Goal: Book appointment/travel/reservation

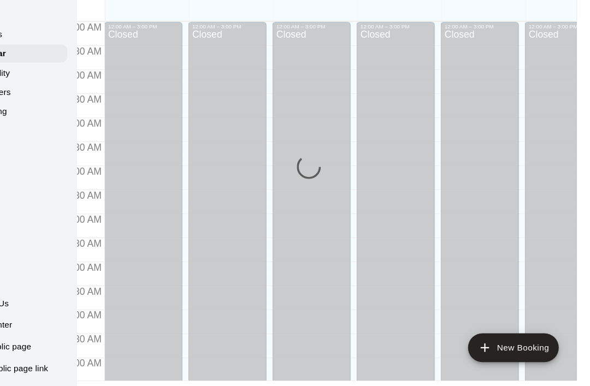
scroll to position [647, 0]
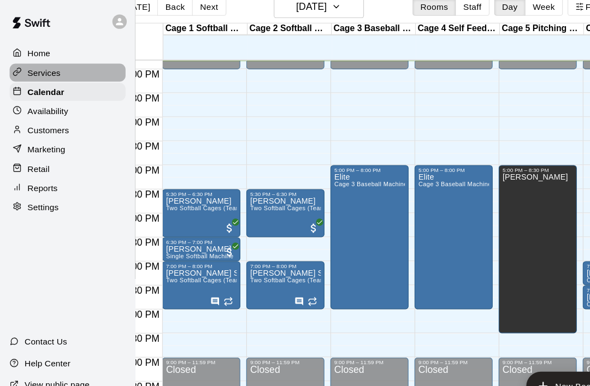
click at [33, 66] on p "Services" at bounding box center [40, 66] width 30 height 11
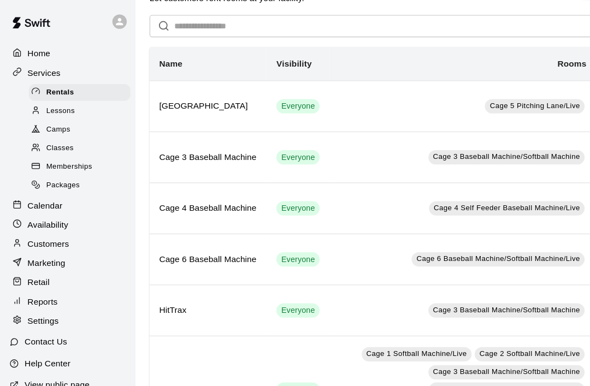
click at [51, 171] on span "Packages" at bounding box center [57, 168] width 31 height 11
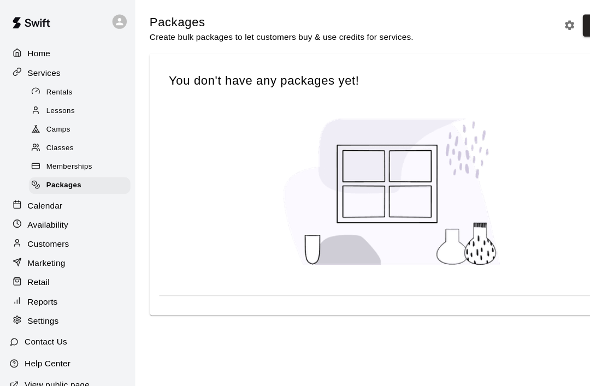
click at [45, 84] on span "Rentals" at bounding box center [54, 84] width 24 height 11
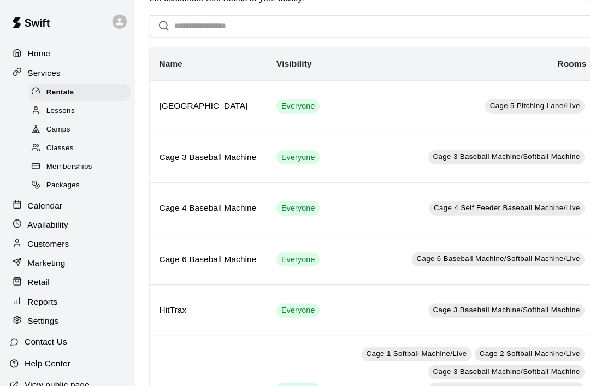
click at [40, 239] on p "Marketing" at bounding box center [42, 239] width 34 height 11
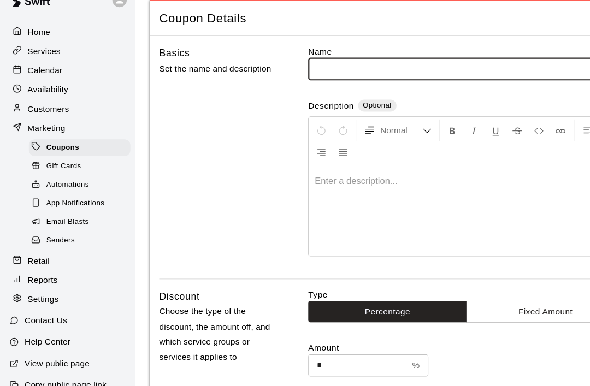
click at [382, 92] on input "text" at bounding box center [424, 82] width 288 height 20
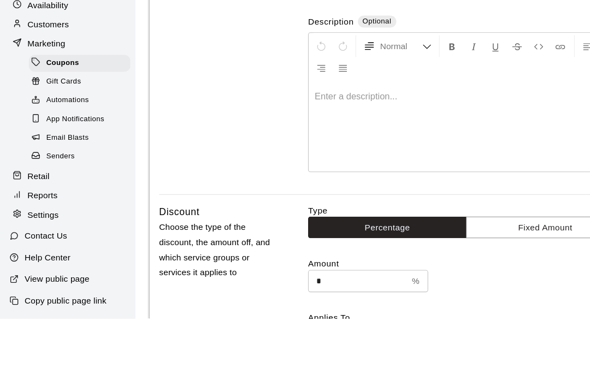
type input "**********"
click at [354, 179] on p at bounding box center [424, 184] width 276 height 11
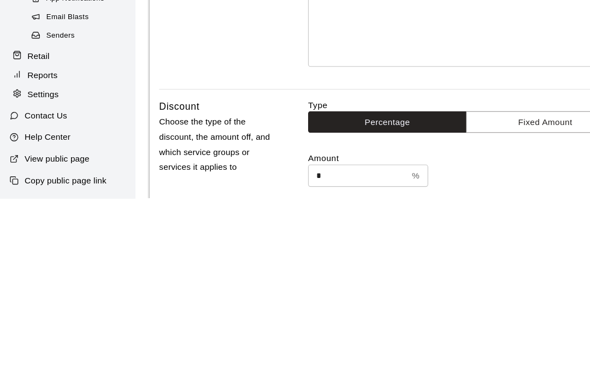
scroll to position [24, 0]
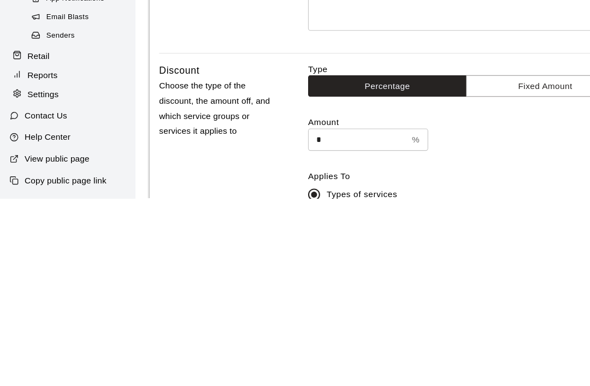
click at [489, 274] on button "Fixed Amount" at bounding box center [496, 284] width 144 height 20
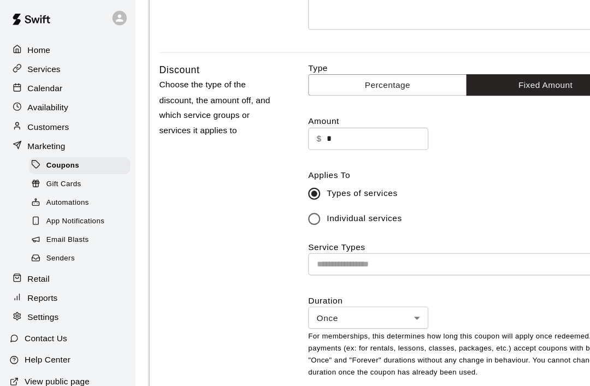
click at [334, 129] on input "*" at bounding box center [342, 130] width 93 height 20
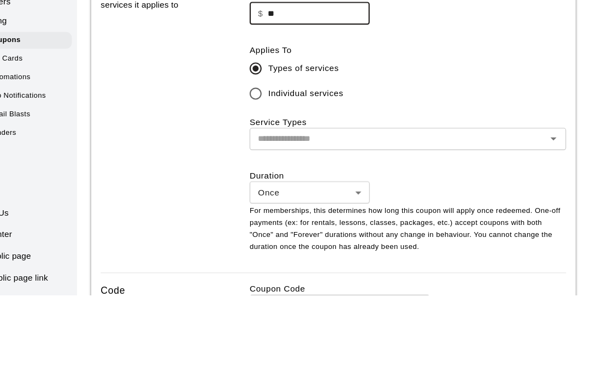
click at [550, 237] on icon "Open" at bounding box center [556, 243] width 13 height 13
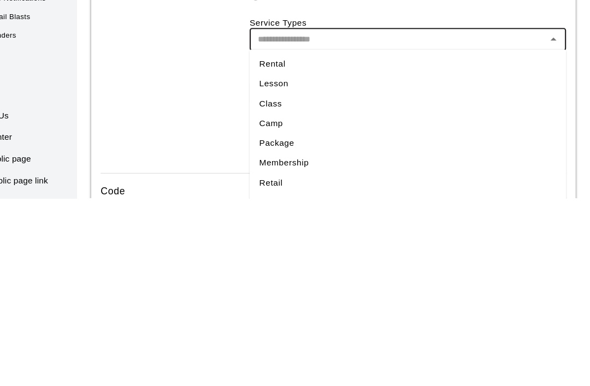
scroll to position [260, 0]
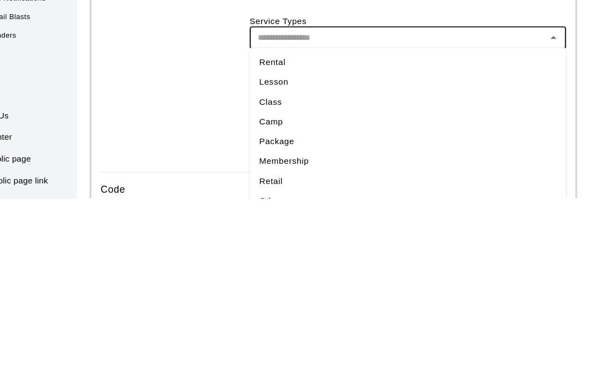
click at [280, 254] on li "Rental" at bounding box center [424, 263] width 288 height 18
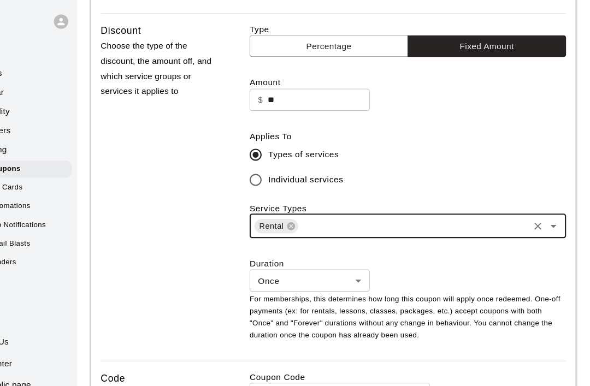
scroll to position [295, 0]
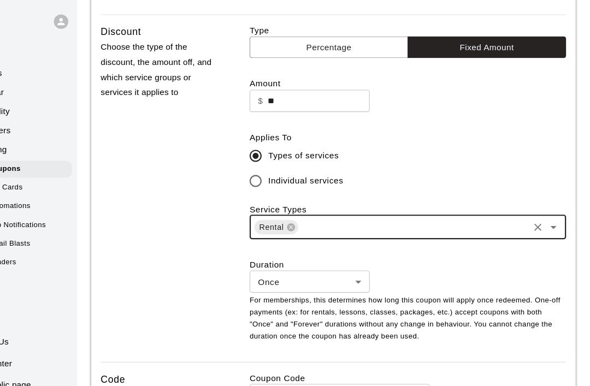
click at [336, 42] on button "Percentage" at bounding box center [352, 43] width 144 height 20
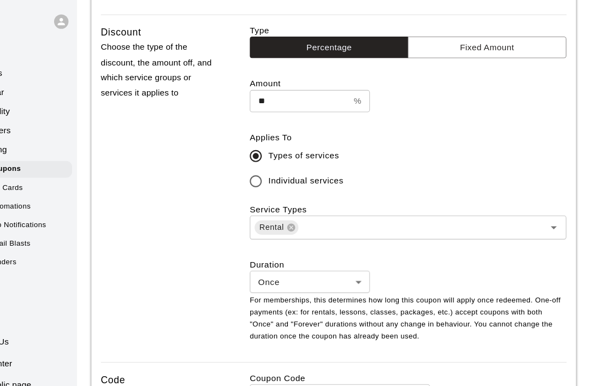
click at [332, 91] on div "** % ​" at bounding box center [334, 92] width 109 height 20
type input "*"
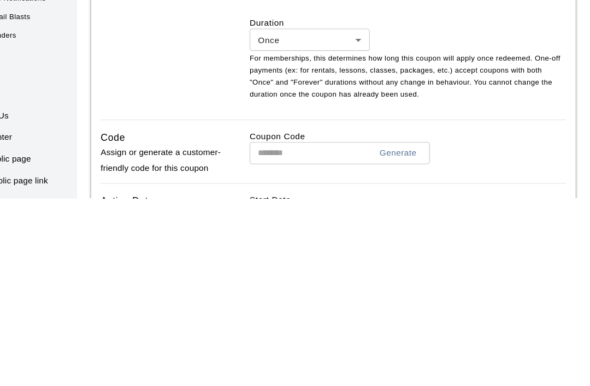
scroll to position [314, 0]
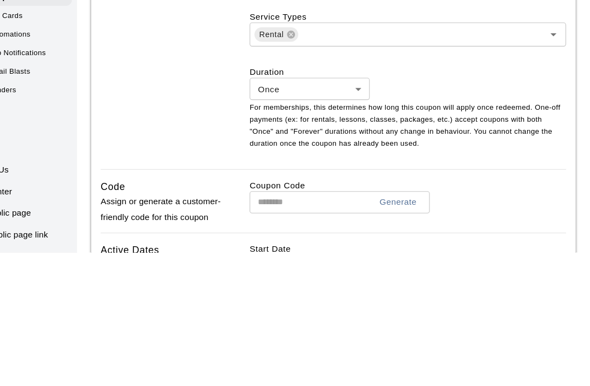
type input "**"
click at [331, 82] on body "**********" at bounding box center [295, 202] width 590 height 1032
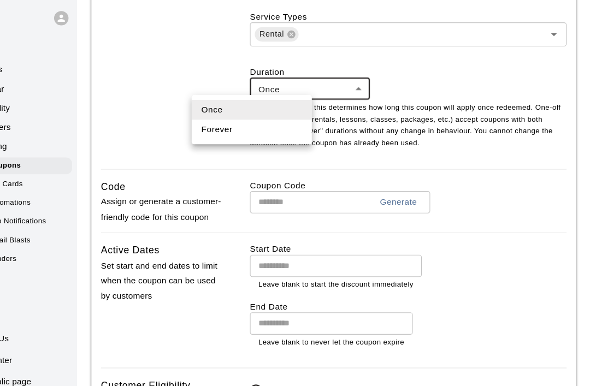
click at [227, 120] on li "Forever" at bounding box center [281, 121] width 109 height 18
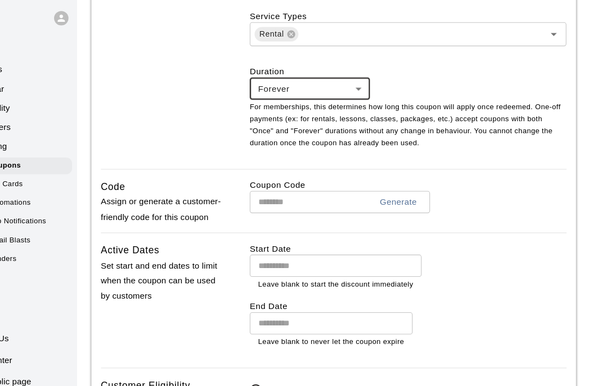
type input "*******"
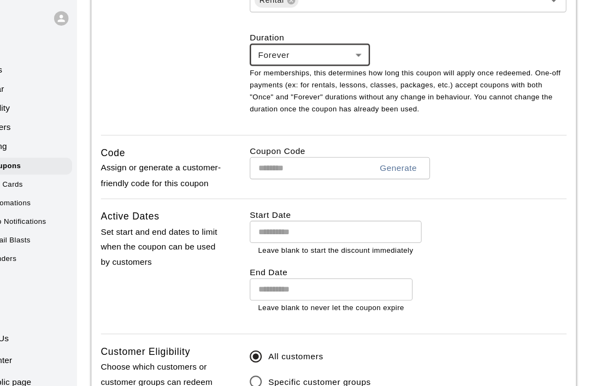
scroll to position [499, 0]
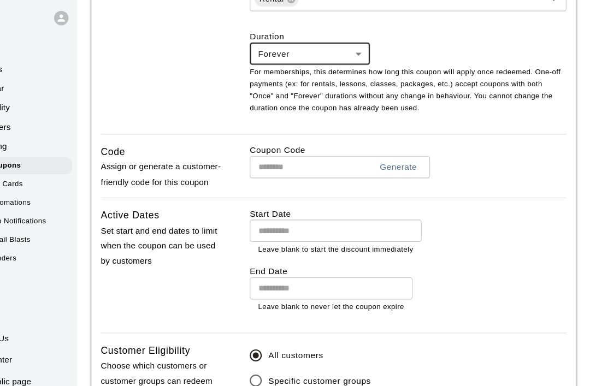
click at [295, 204] on input "Choose date" at bounding box center [354, 213] width 148 height 20
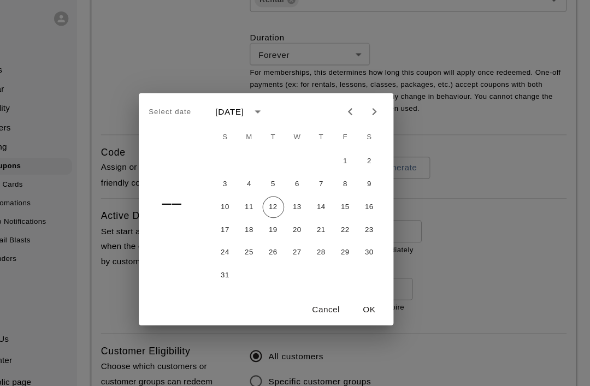
click at [371, 283] on button "OK" at bounding box center [388, 284] width 35 height 20
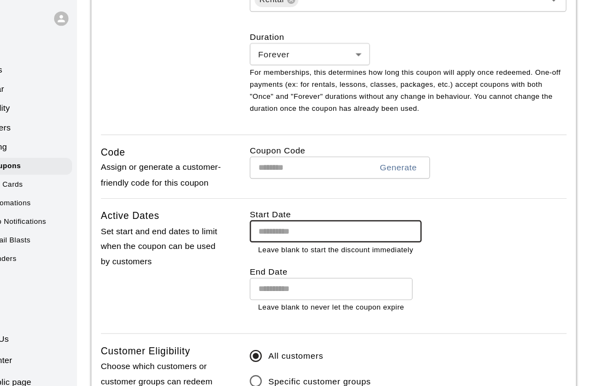
click at [296, 263] on input "Choose date" at bounding box center [350, 265] width 140 height 20
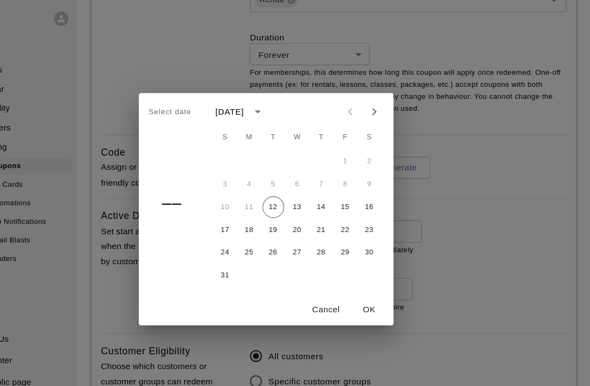
click at [386, 104] on icon "Next month" at bounding box center [392, 104] width 13 height 13
click at [386, 102] on icon "Next month" at bounding box center [392, 104] width 13 height 13
click at [386, 107] on icon "Next month" at bounding box center [392, 104] width 13 height 13
click at [248, 253] on button "30" at bounding box center [258, 253] width 20 height 20
type input "**********"
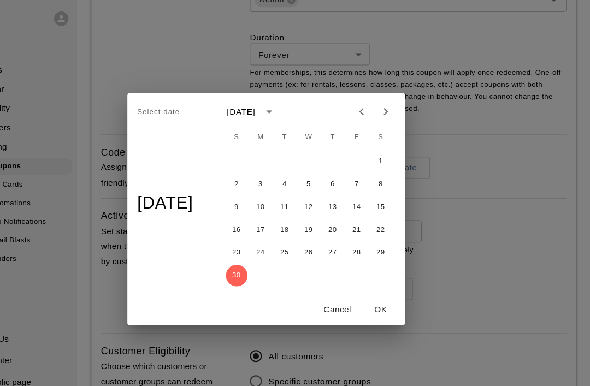
click at [382, 289] on button "OK" at bounding box center [399, 284] width 35 height 20
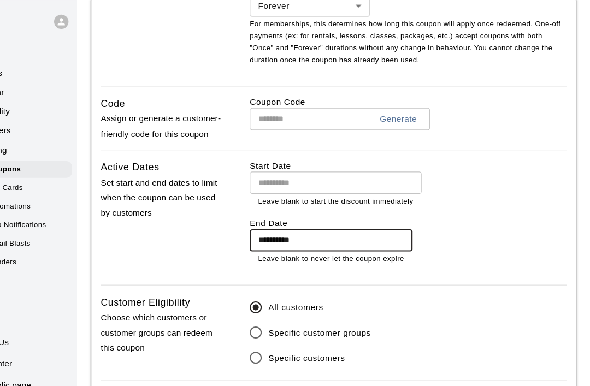
scroll to position [545, 0]
click at [295, 163] on input "Choose date" at bounding box center [354, 167] width 148 height 20
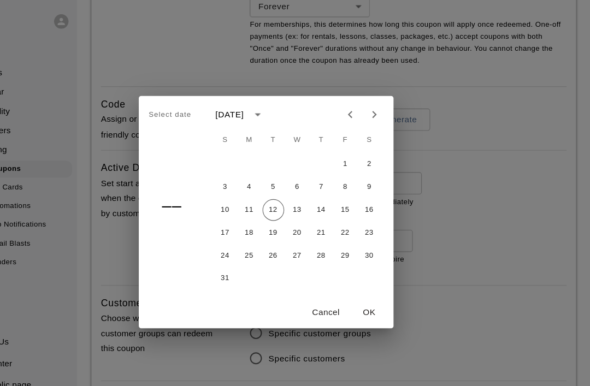
scroll to position [544, 0]
click at [371, 282] on button "OK" at bounding box center [388, 284] width 35 height 20
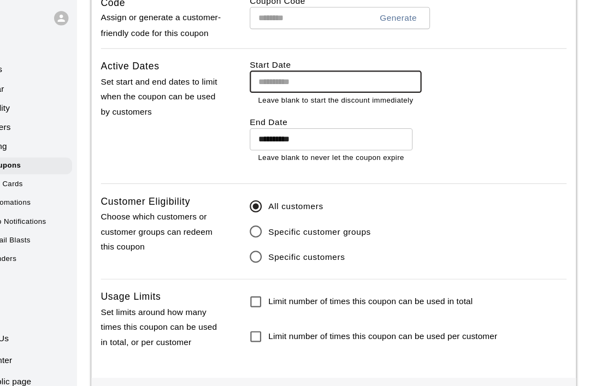
scroll to position [641, 0]
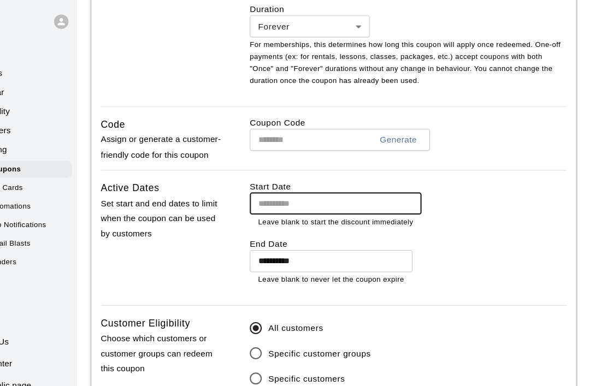
click at [302, 124] on input "text" at bounding box center [331, 127] width 102 height 20
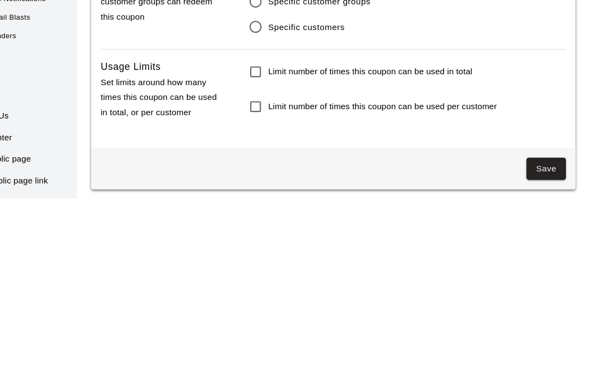
type input "**********"
click at [532, 349] on button "Save" at bounding box center [550, 359] width 36 height 20
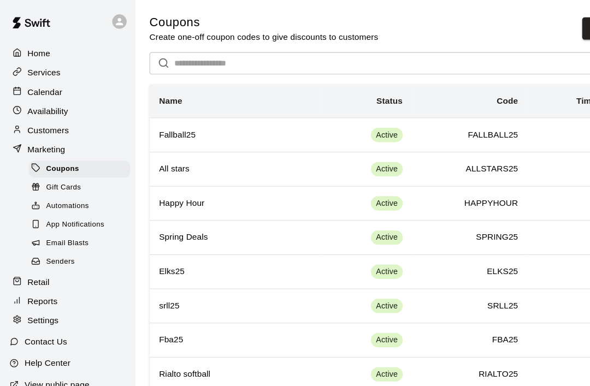
click at [31, 85] on p "Calendar" at bounding box center [41, 83] width 32 height 11
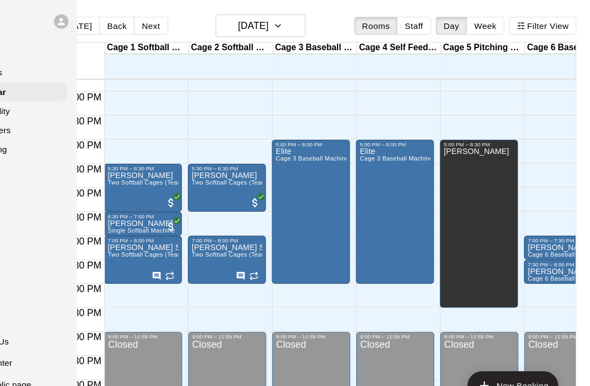
scroll to position [688, 0]
click at [269, 31] on h6 "[DATE]" at bounding box center [283, 23] width 28 height 15
click at [264, 26] on button "[DATE]" at bounding box center [290, 23] width 82 height 21
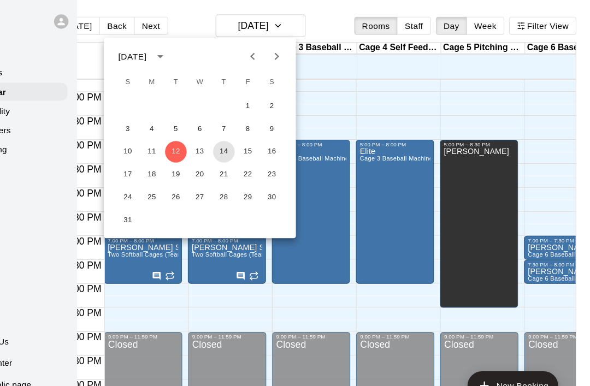
click at [247, 138] on button "14" at bounding box center [257, 138] width 20 height 20
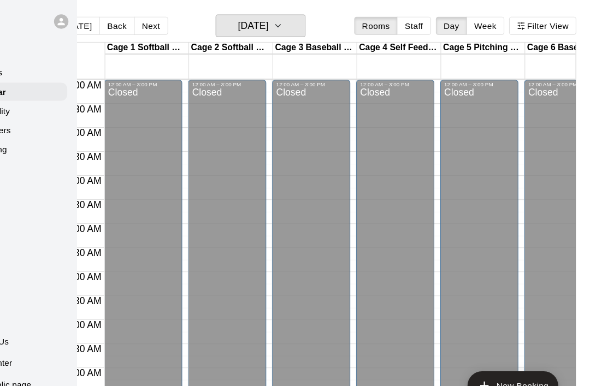
click at [263, 29] on button "Thursday Aug 14" at bounding box center [290, 23] width 82 height 21
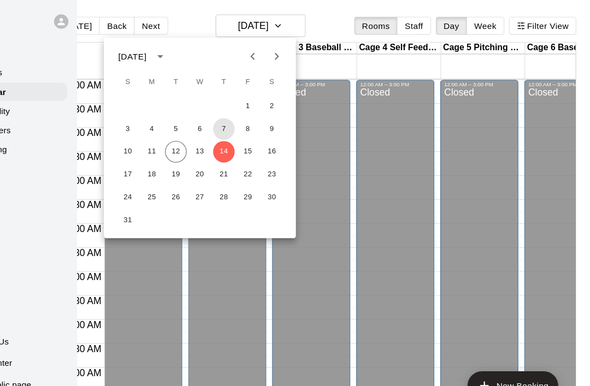
click at [247, 118] on button "7" at bounding box center [257, 118] width 20 height 20
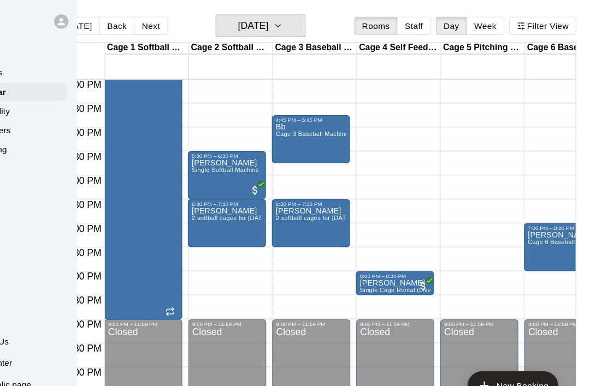
scroll to position [0, 0]
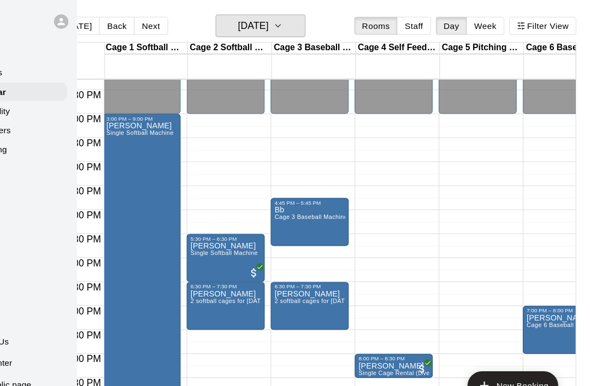
click at [280, 19] on button "Thursday Aug 07" at bounding box center [290, 23] width 82 height 21
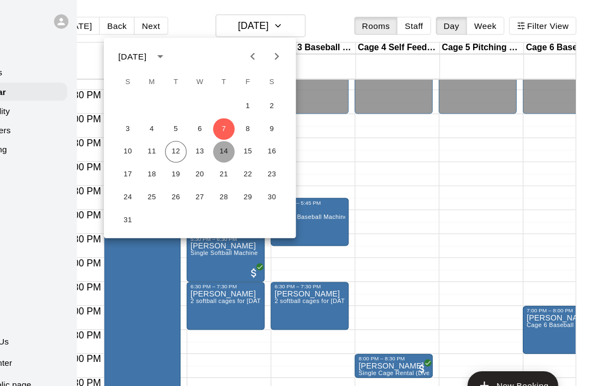
click at [247, 142] on button "14" at bounding box center [257, 138] width 20 height 20
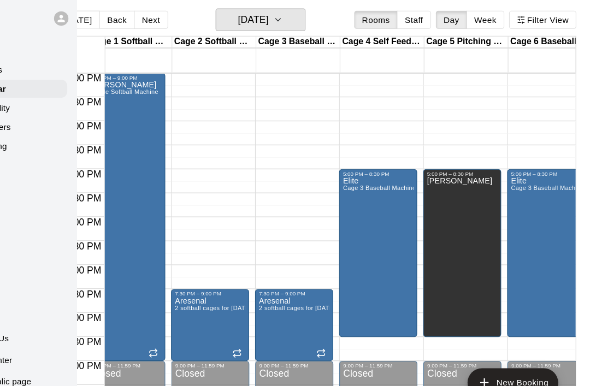
scroll to position [0, 17]
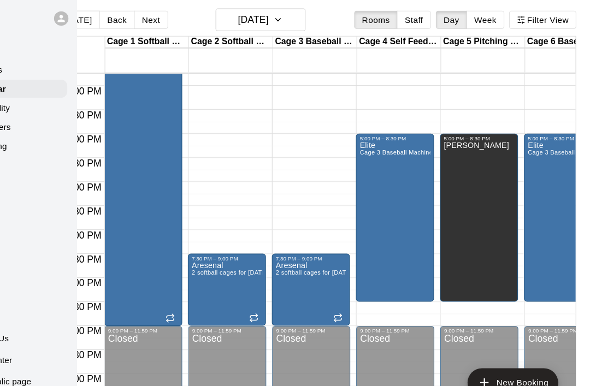
click at [380, 141] on span "Cage 3 Baseball Machine" at bounding box center [413, 142] width 67 height 6
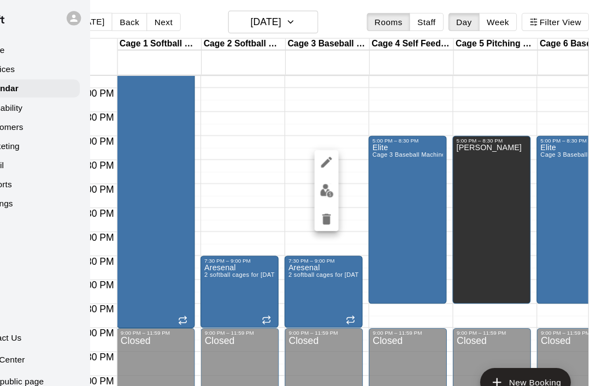
scroll to position [0, 31]
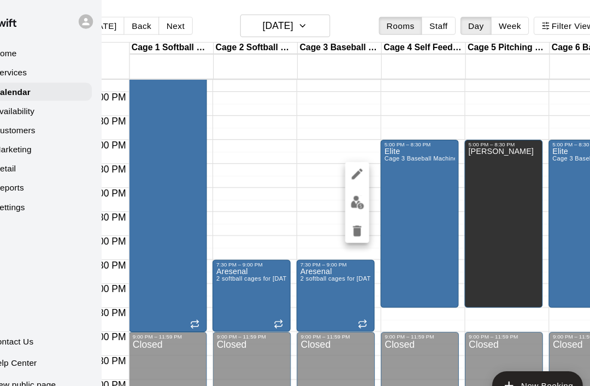
click at [292, 32] on div at bounding box center [295, 193] width 590 height 386
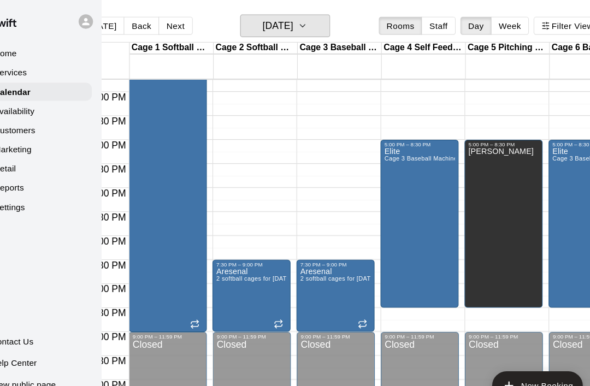
click at [301, 29] on icon "button" at bounding box center [305, 23] width 9 height 13
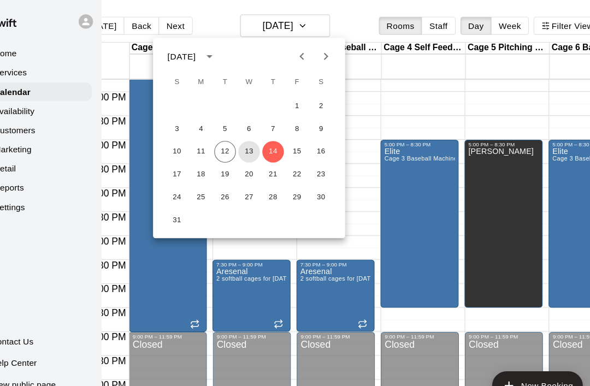
click at [247, 139] on button "13" at bounding box center [257, 138] width 20 height 20
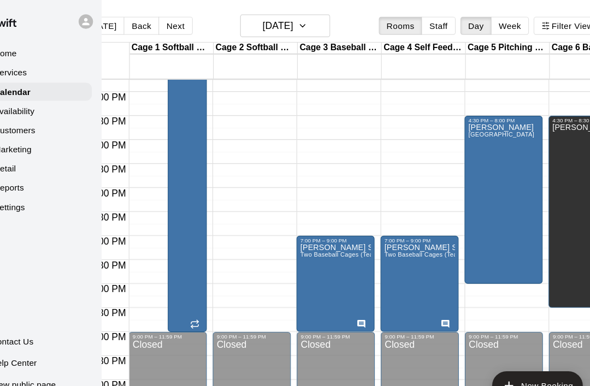
click at [456, 165] on div "Kristi Bullpen Lane" at bounding box center [486, 305] width 60 height 386
click at [431, 124] on icon "edit" at bounding box center [437, 124] width 13 height 13
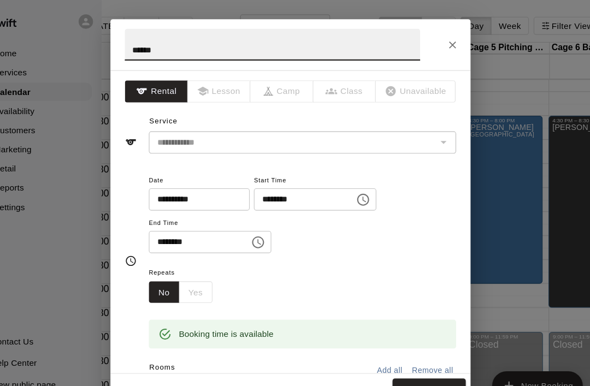
click at [261, 181] on input "********" at bounding box center [303, 181] width 84 height 20
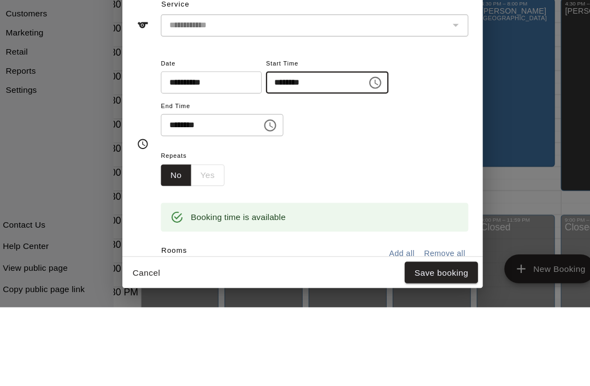
click at [354, 175] on icon "Choose time, selected time is 4:30 PM" at bounding box center [360, 181] width 13 height 13
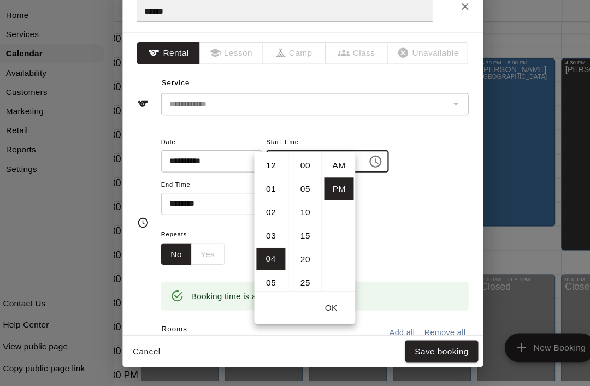
scroll to position [20, 0]
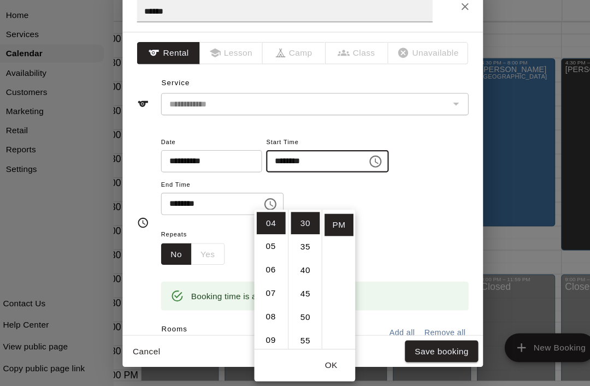
click at [253, 249] on li "05" at bounding box center [266, 259] width 26 height 20
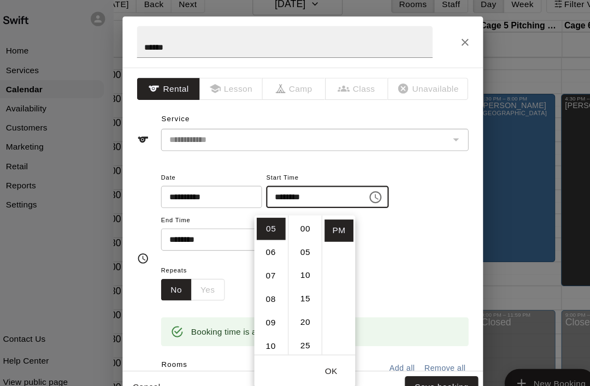
scroll to position [0, 0]
click at [284, 203] on li "00" at bounding box center [297, 210] width 26 height 20
type input "********"
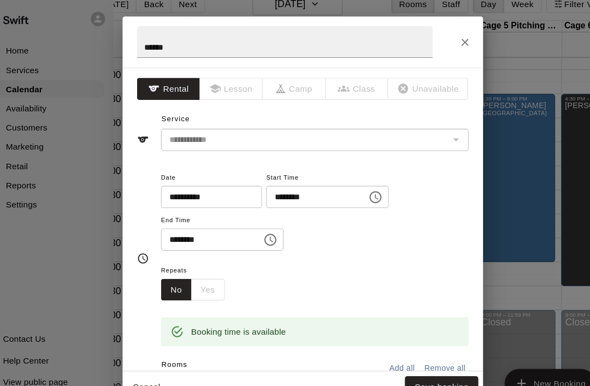
click at [380, 231] on div "**********" at bounding box center [305, 199] width 279 height 85
click at [174, 216] on input "********" at bounding box center [208, 220] width 84 height 20
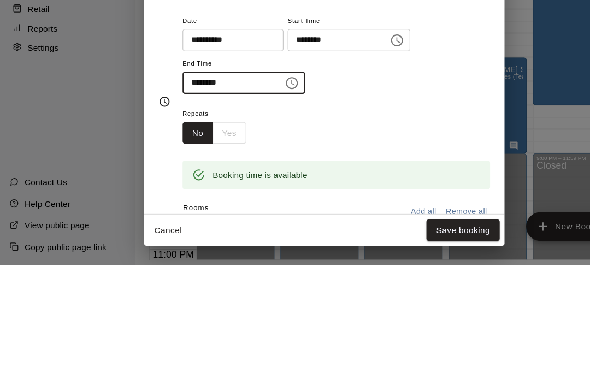
click at [264, 210] on button "Choose time, selected time is 8:00 PM" at bounding box center [265, 221] width 22 height 22
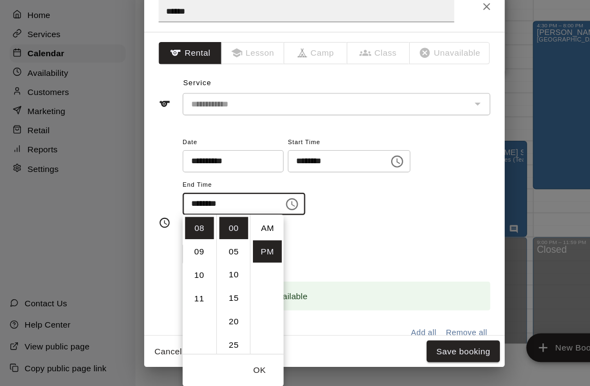
scroll to position [20, 0]
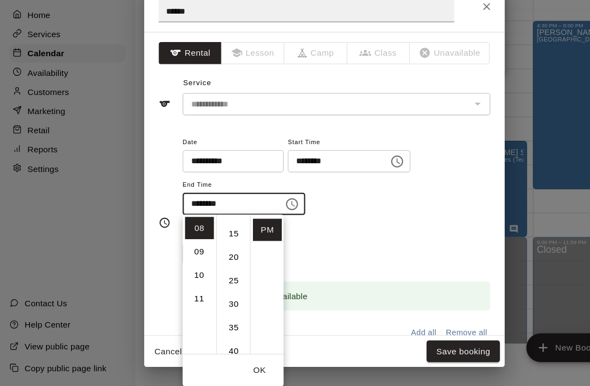
click at [208, 302] on li "30" at bounding box center [212, 312] width 26 height 20
type input "********"
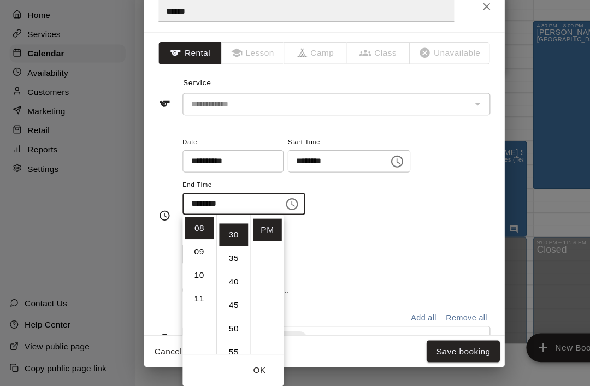
scroll to position [128, 0]
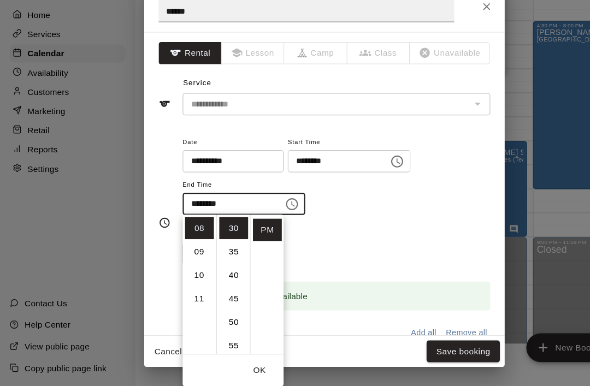
click at [431, 344] on button "Save booking" at bounding box center [421, 354] width 67 height 20
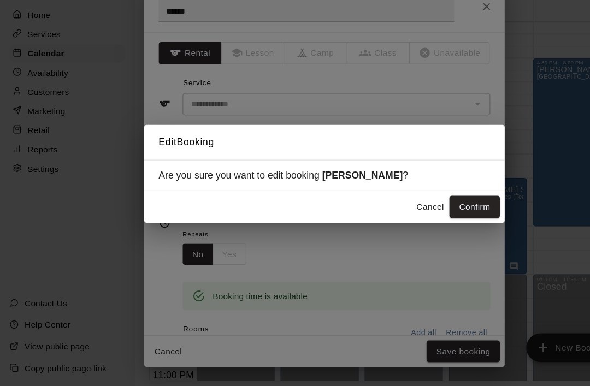
click at [435, 213] on button "Confirm" at bounding box center [431, 223] width 46 height 20
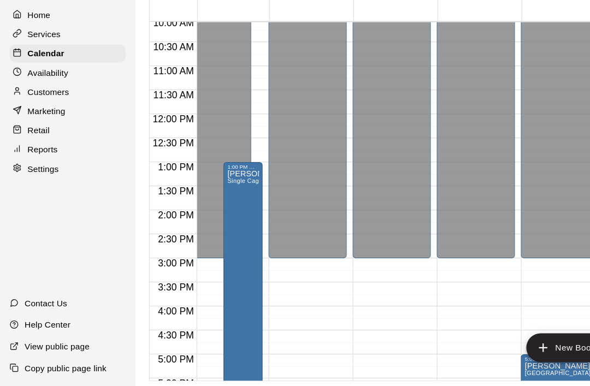
scroll to position [426, 11]
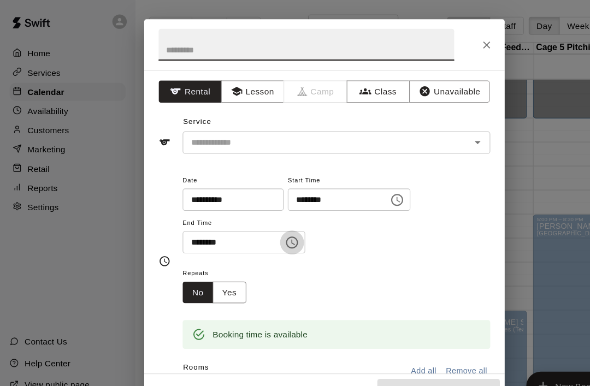
click at [260, 217] on icon "Choose time, selected time is 6:00 PM" at bounding box center [265, 220] width 11 height 11
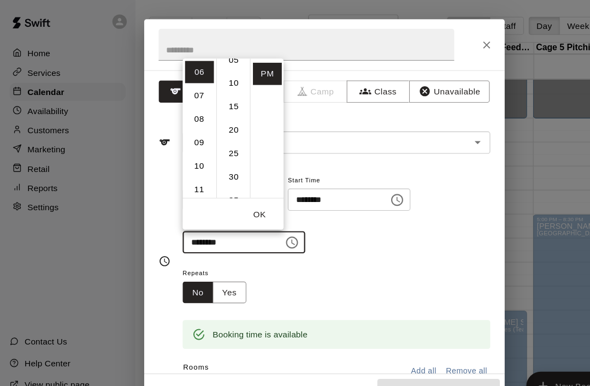
click at [215, 165] on li "30" at bounding box center [212, 161] width 26 height 20
type input "********"
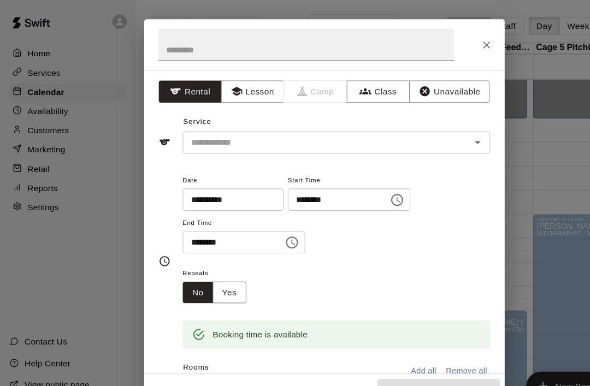
click at [408, 198] on div "**********" at bounding box center [305, 194] width 279 height 74
click at [439, 130] on icon "Open" at bounding box center [433, 129] width 13 height 13
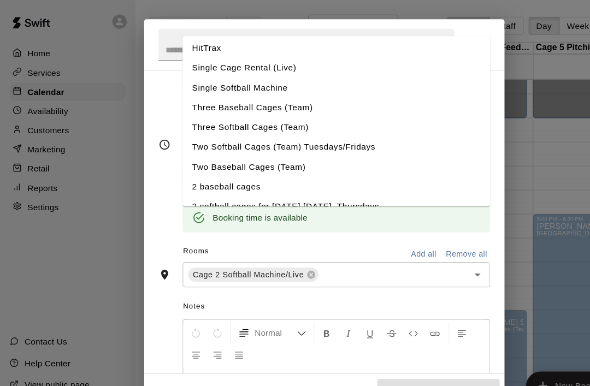
click at [175, 62] on li "Single Cage Rental (Live)" at bounding box center [305, 62] width 279 height 18
type input "**********"
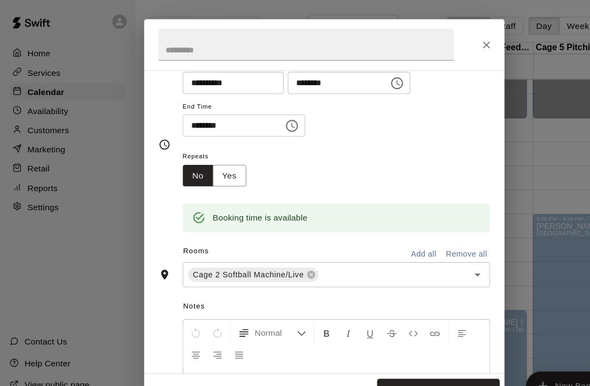
click at [163, 50] on input "text" at bounding box center [278, 40] width 269 height 29
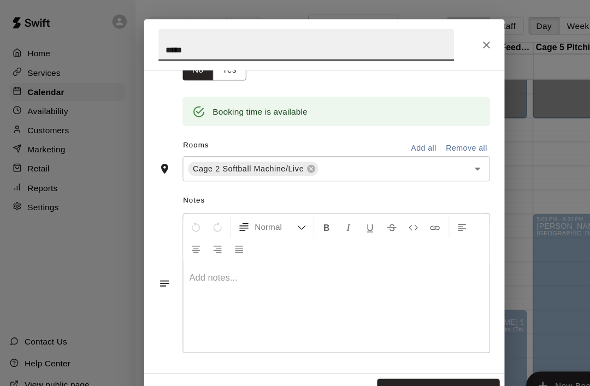
scroll to position [201, 0]
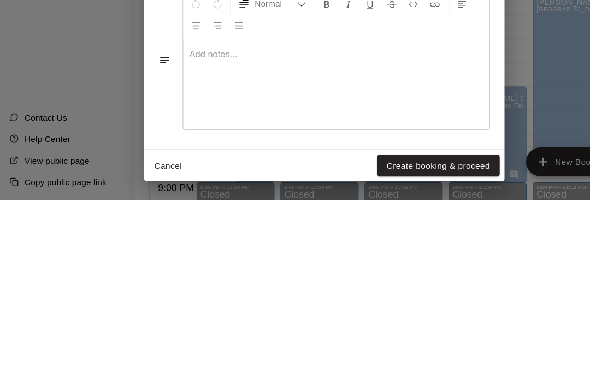
type input "*****"
click at [415, 344] on button "Create booking & proceed" at bounding box center [398, 354] width 111 height 20
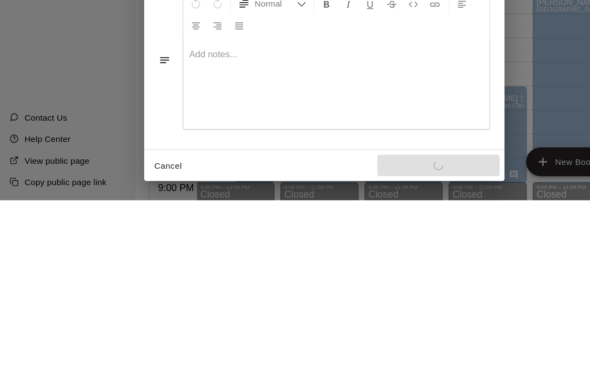
scroll to position [52, 0]
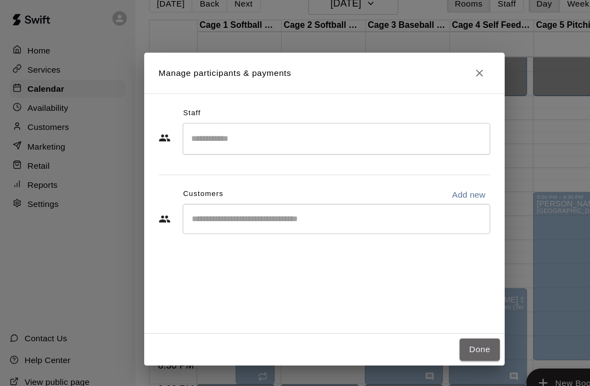
click at [435, 319] on button "Done" at bounding box center [436, 321] width 37 height 20
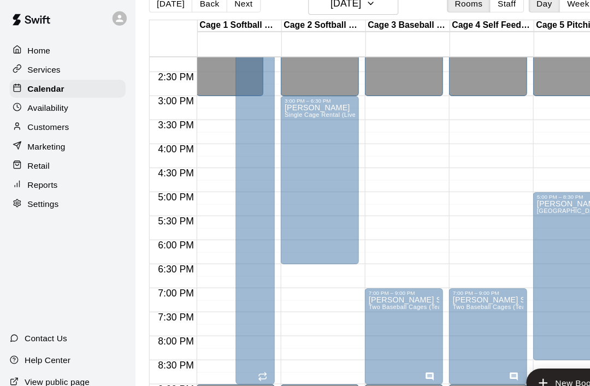
scroll to position [0, 0]
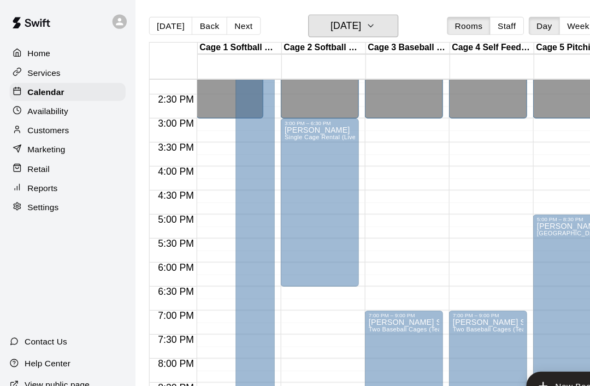
click at [362, 23] on button "Wednesday Aug 13" at bounding box center [321, 23] width 82 height 21
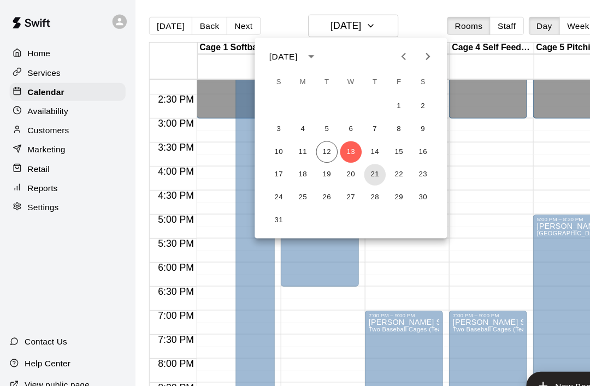
click at [347, 159] on button "21" at bounding box center [341, 159] width 20 height 20
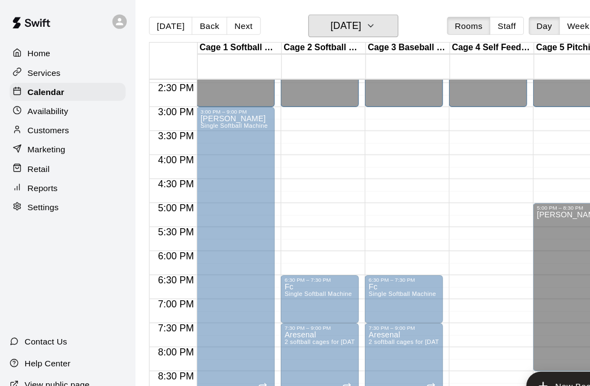
scroll to position [631, 0]
click at [341, 27] on icon "button" at bounding box center [336, 23] width 9 height 13
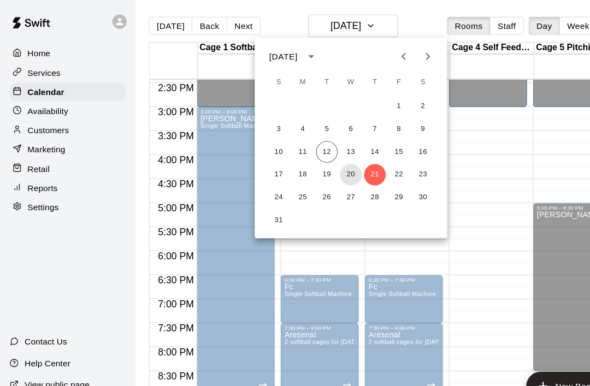
click at [326, 154] on button "20" at bounding box center [319, 159] width 20 height 20
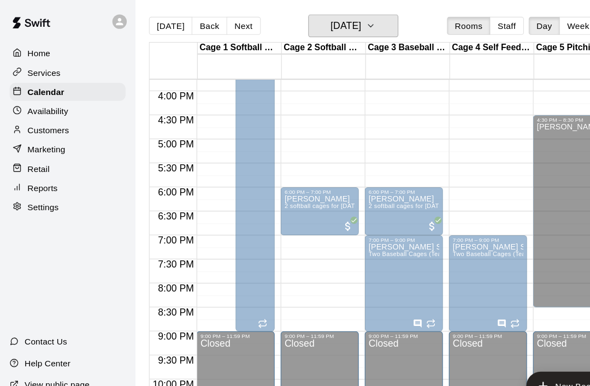
scroll to position [688, 0]
click at [341, 28] on icon "button" at bounding box center [336, 23] width 9 height 13
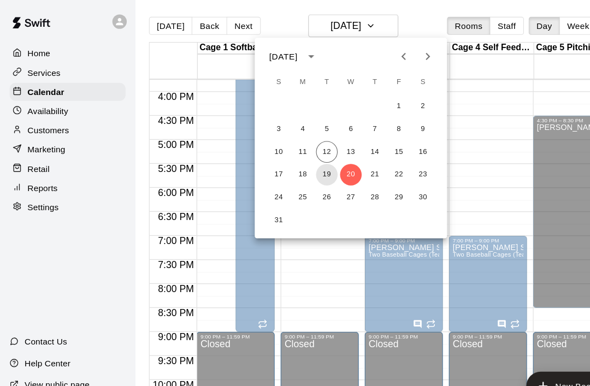
click at [300, 159] on button "19" at bounding box center [297, 159] width 20 height 20
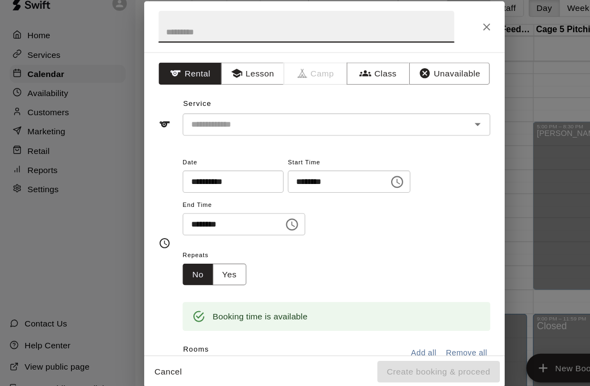
click at [154, 26] on input "text" at bounding box center [278, 40] width 269 height 29
click at [431, 123] on icon "Open" at bounding box center [433, 129] width 13 height 13
type input "*****"
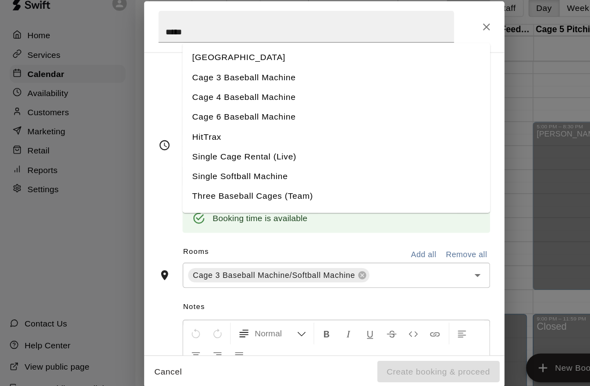
scroll to position [92, 0]
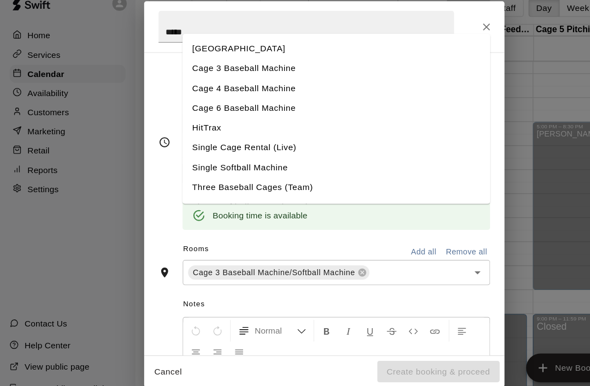
click at [180, 70] on li "Cage 3 Baseball Machine" at bounding box center [305, 79] width 279 height 18
type input "**********"
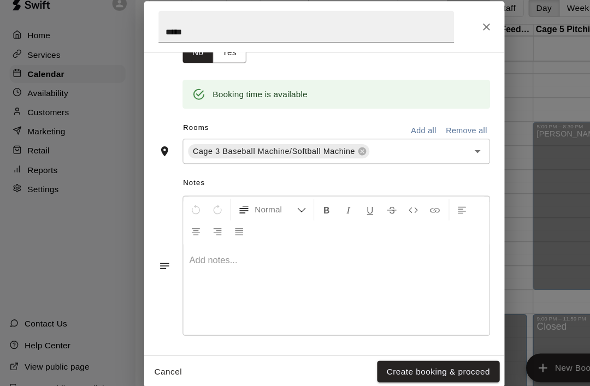
scroll to position [201, 0]
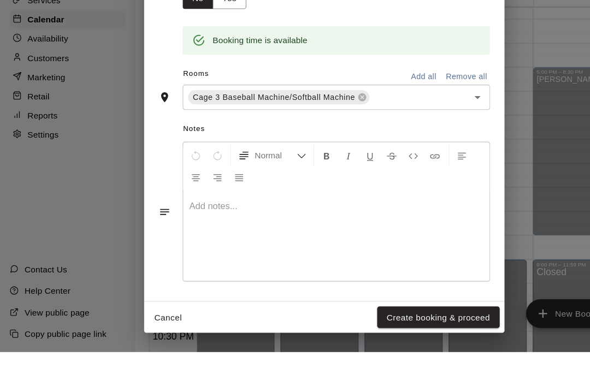
click at [439, 148] on icon "Open" at bounding box center [433, 154] width 13 height 13
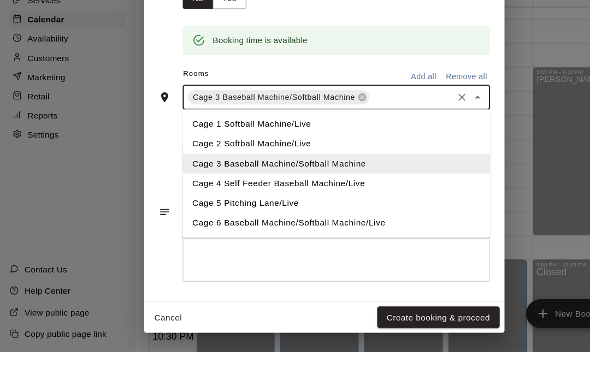
click at [181, 224] on li "Cage 4 Self Feeder Baseball Machine/Live" at bounding box center [305, 233] width 279 height 18
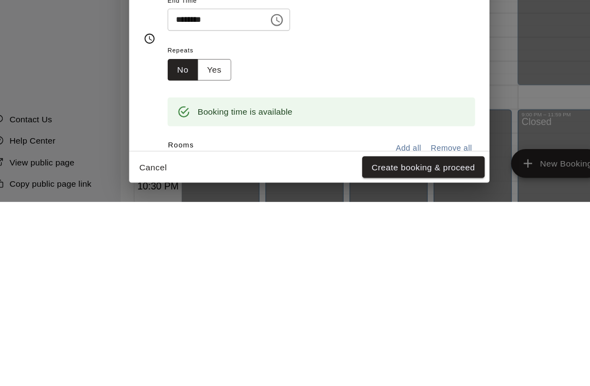
scroll to position [0, 0]
click at [196, 256] on button "Yes" at bounding box center [208, 266] width 31 height 20
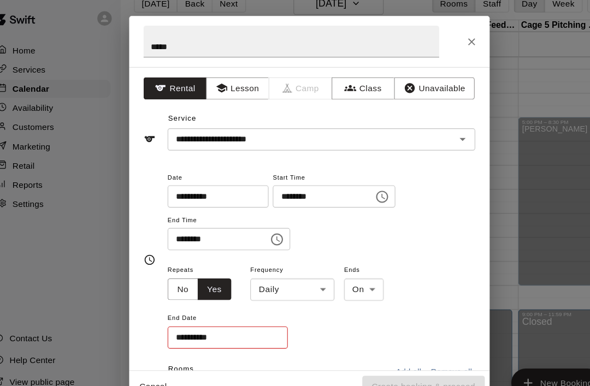
click at [303, 259] on body "Home Services Calendar Availability Customers Marketing Retail Reports Settings…" at bounding box center [295, 184] width 590 height 403
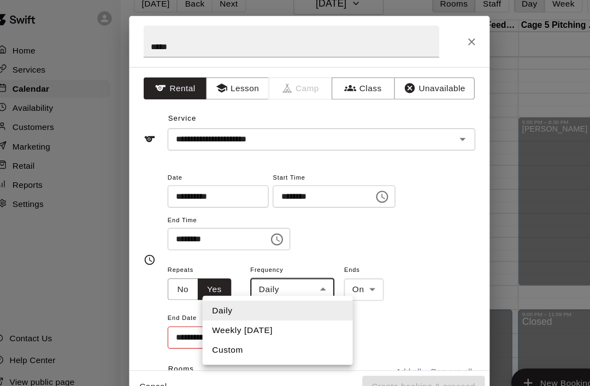
click at [198, 299] on li "Weekly on Tuesday" at bounding box center [266, 303] width 136 height 18
type input "******"
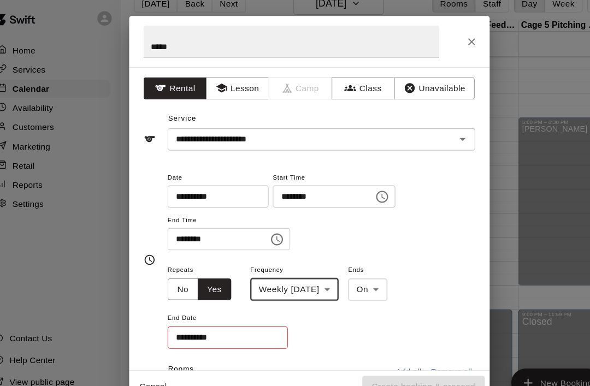
click at [166, 302] on input "**********" at bounding box center [217, 310] width 102 height 20
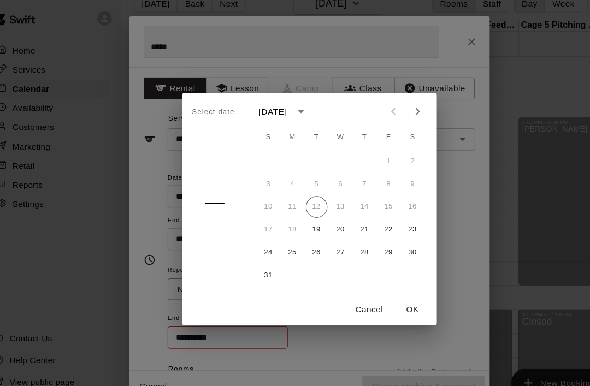
click at [386, 102] on icon "Next month" at bounding box center [392, 104] width 13 height 13
click at [296, 229] on button "30" at bounding box center [302, 233] width 20 height 20
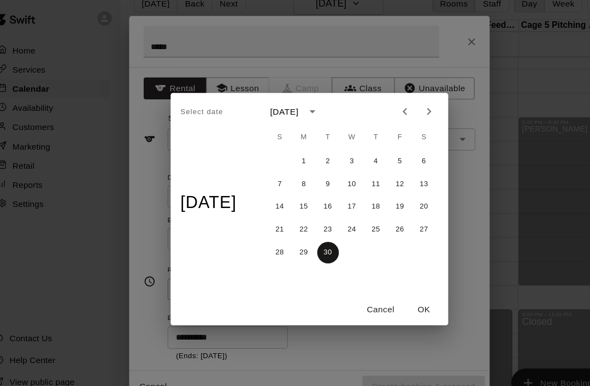
type input "**********"
click at [397, 282] on button "OK" at bounding box center [399, 284] width 35 height 20
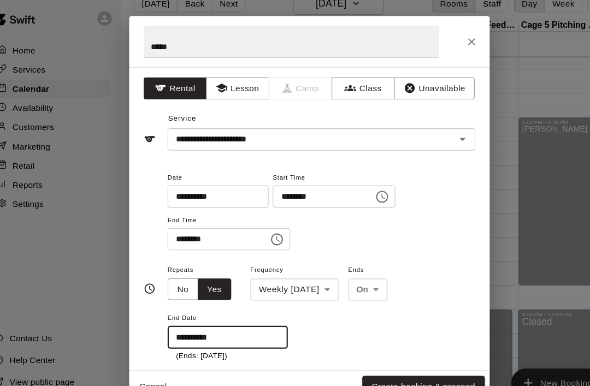
click at [409, 353] on button "Create booking & proceed" at bounding box center [398, 354] width 111 height 20
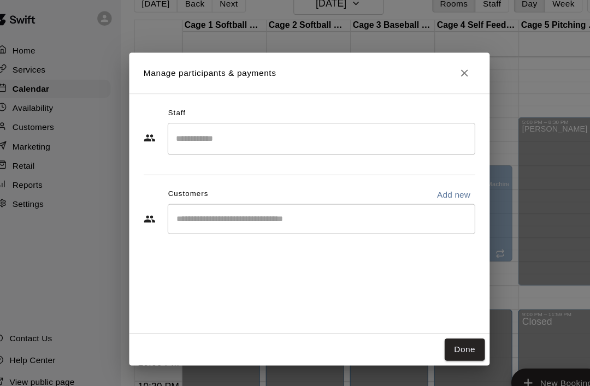
click at [431, 317] on button "Done" at bounding box center [436, 321] width 37 height 20
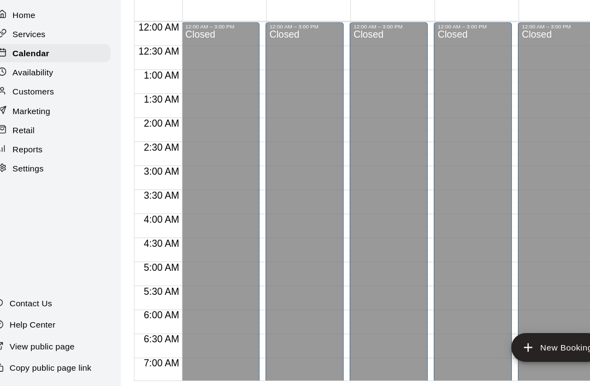
scroll to position [0, 0]
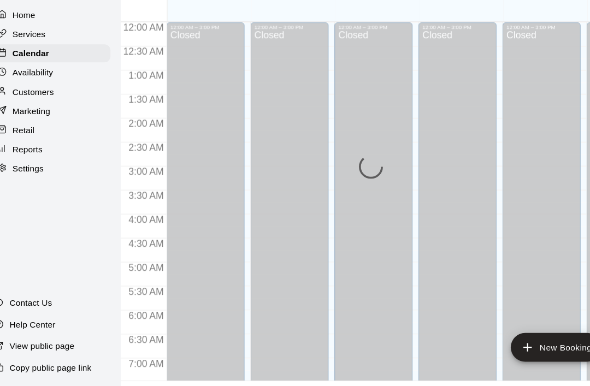
scroll to position [655, 0]
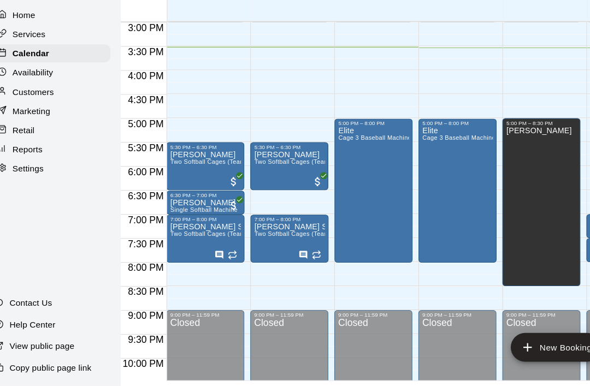
click at [343, 181] on div "Elite Cage 3 Baseball Machine" at bounding box center [353, 343] width 64 height 386
click at [325, 134] on button "edit" at bounding box center [333, 145] width 22 height 22
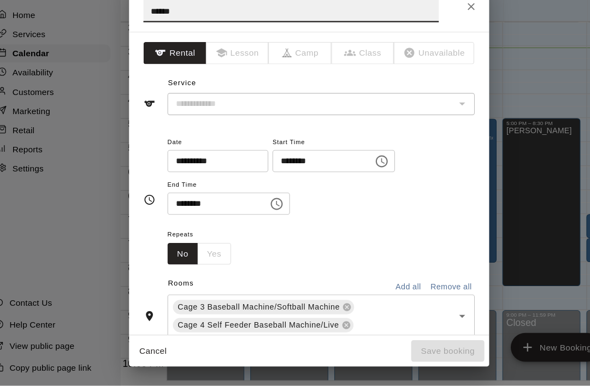
type input "**********"
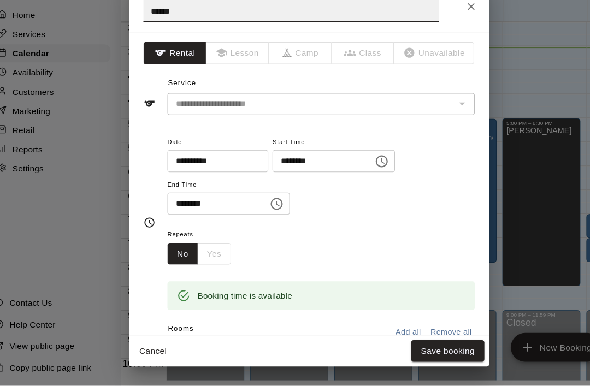
click at [287, 171] on input "********" at bounding box center [303, 181] width 84 height 20
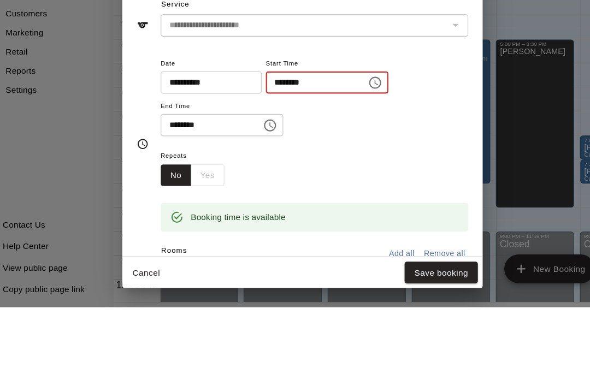
type input "********"
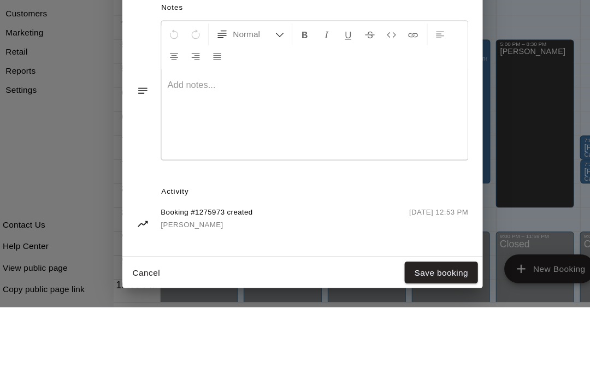
scroll to position [287, 0]
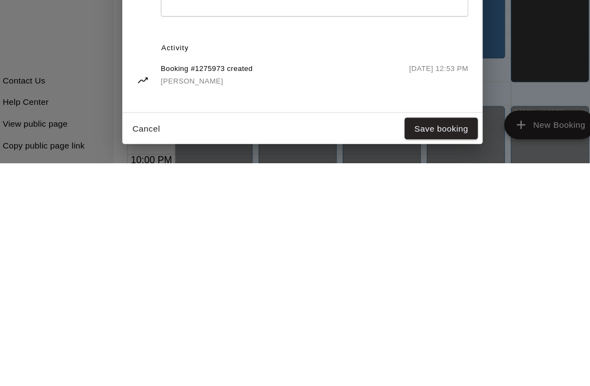
click at [402, 344] on button "Save booking" at bounding box center [421, 354] width 67 height 20
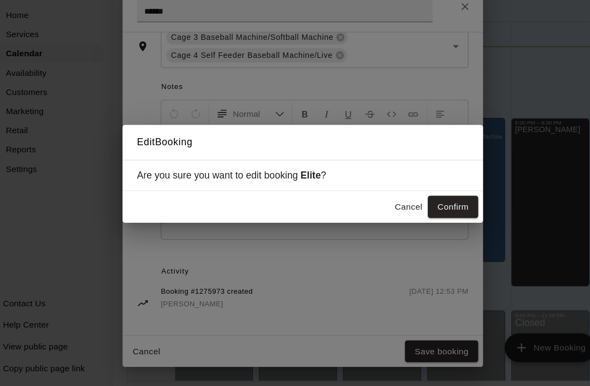
click at [418, 213] on button "Confirm" at bounding box center [431, 223] width 46 height 20
